Goal: Task Accomplishment & Management: Use online tool/utility

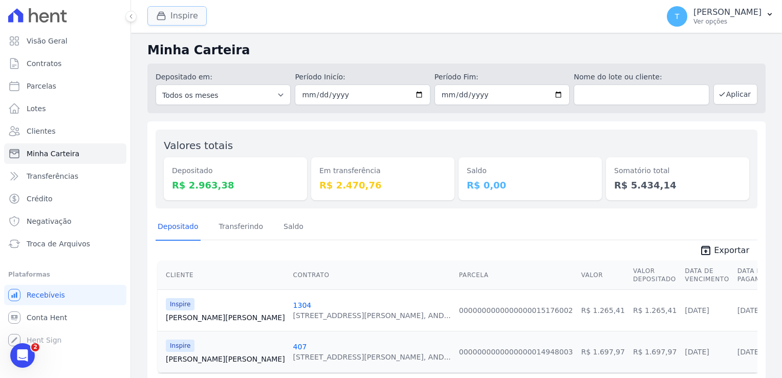
click at [184, 17] on button "Inspire" at bounding box center [176, 15] width 59 height 19
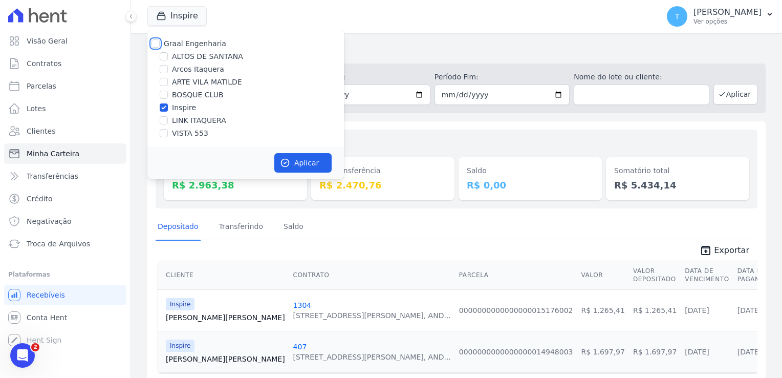
click at [153, 44] on input "Graal Engenharia" at bounding box center [155, 43] width 8 height 8
checkbox input "true"
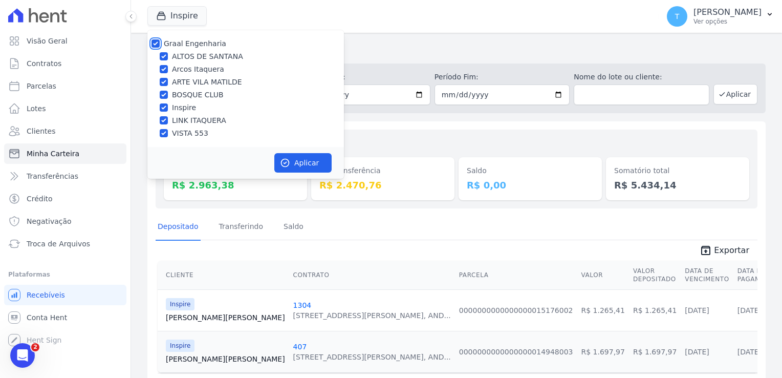
checkbox input "true"
click at [285, 162] on icon "button" at bounding box center [285, 163] width 10 height 10
click at [48, 244] on span "Troca de Arquivos" at bounding box center [58, 243] width 63 height 10
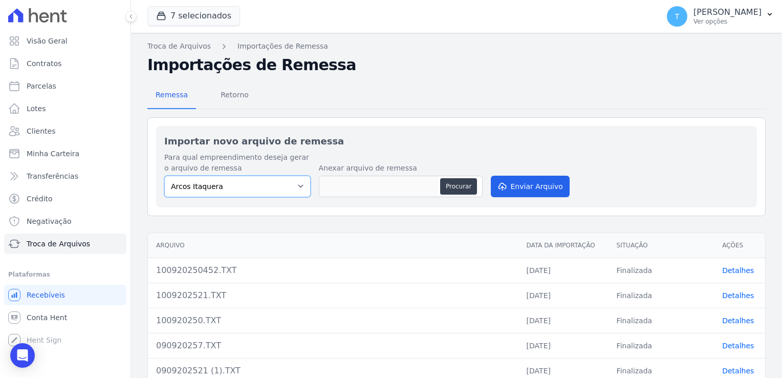
click at [296, 183] on select "[PERSON_NAME] Itaquera [GEOGRAPHIC_DATA][PERSON_NAME] Inspire BOSQUE CLUB ARTE …" at bounding box center [237, 185] width 146 height 21
click at [295, 187] on select "[PERSON_NAME] Itaquera [GEOGRAPHIC_DATA][PERSON_NAME] Inspire BOSQUE CLUB ARTE …" at bounding box center [237, 185] width 146 height 21
select select "f2036c47-f869-4cf7-aa49-d68e524f2024"
click at [164, 175] on select "[PERSON_NAME] Itaquera [GEOGRAPHIC_DATA][PERSON_NAME] Inspire BOSQUE CLUB ARTE …" at bounding box center [237, 185] width 146 height 21
click at [451, 185] on button "Procurar" at bounding box center [458, 186] width 37 height 16
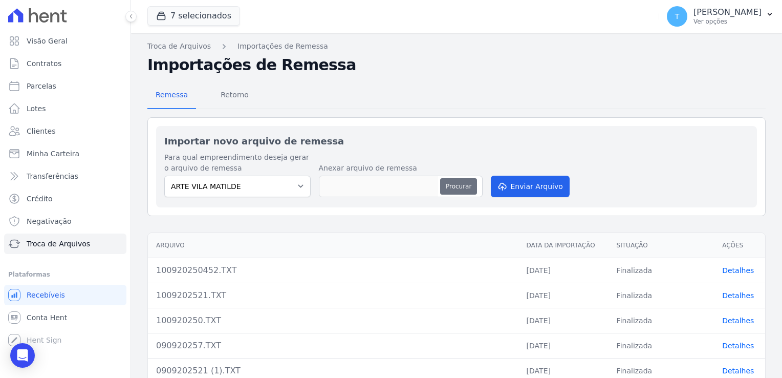
type input "110920250.TXT"
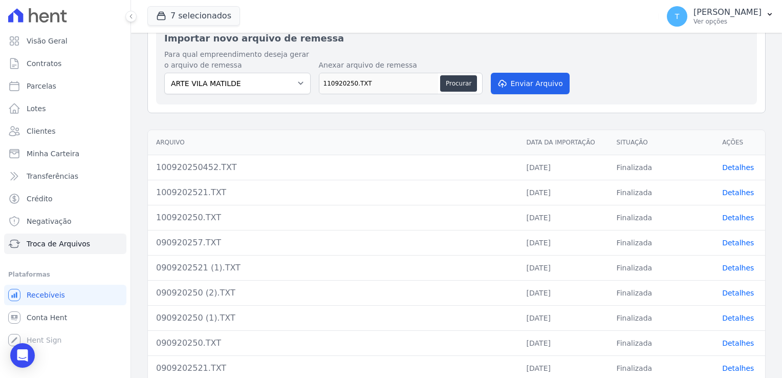
scroll to position [102, 0]
click at [512, 79] on button "Enviar Arquivo" at bounding box center [530, 83] width 79 height 21
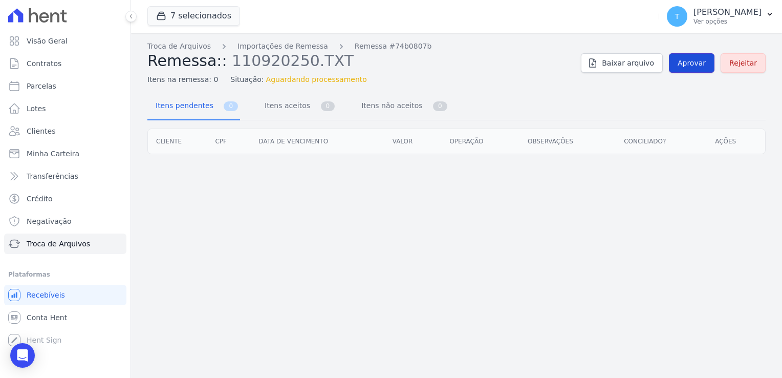
click at [687, 64] on span "Aprovar" at bounding box center [691, 63] width 28 height 10
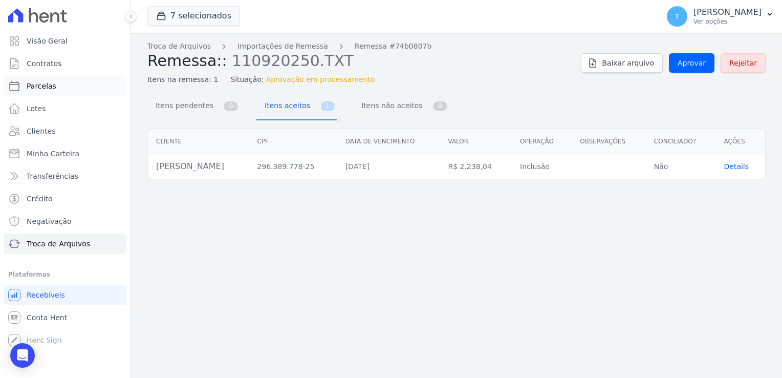
click at [45, 83] on span "Parcelas" at bounding box center [42, 86] width 30 height 10
select select
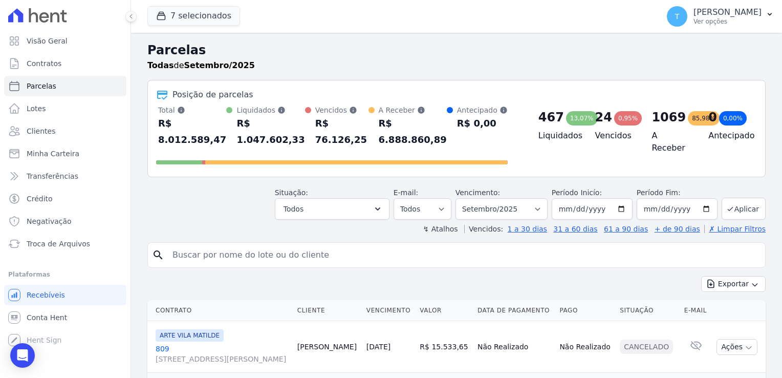
click at [256, 245] on input "search" at bounding box center [463, 255] width 594 height 20
click at [202, 245] on input "search" at bounding box center [463, 255] width 594 height 20
paste input "[PERSON_NAME]"
type input "[PERSON_NAME]"
select select
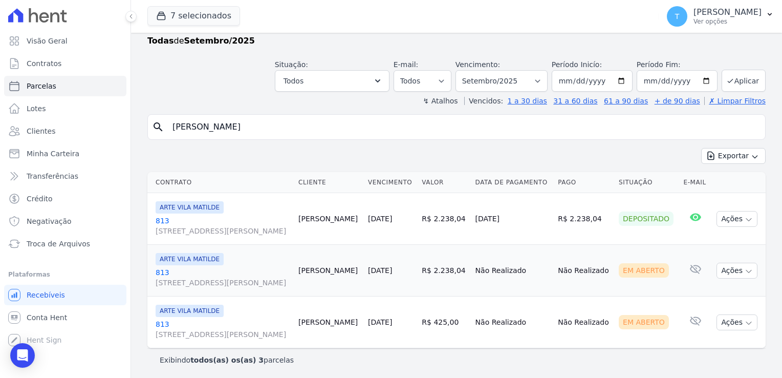
scroll to position [25, 0]
click at [744, 267] on icon "button" at bounding box center [748, 271] width 8 height 8
click at [708, 295] on link "Ver boleto" at bounding box center [732, 293] width 98 height 19
